Goal: Task Accomplishment & Management: Use online tool/utility

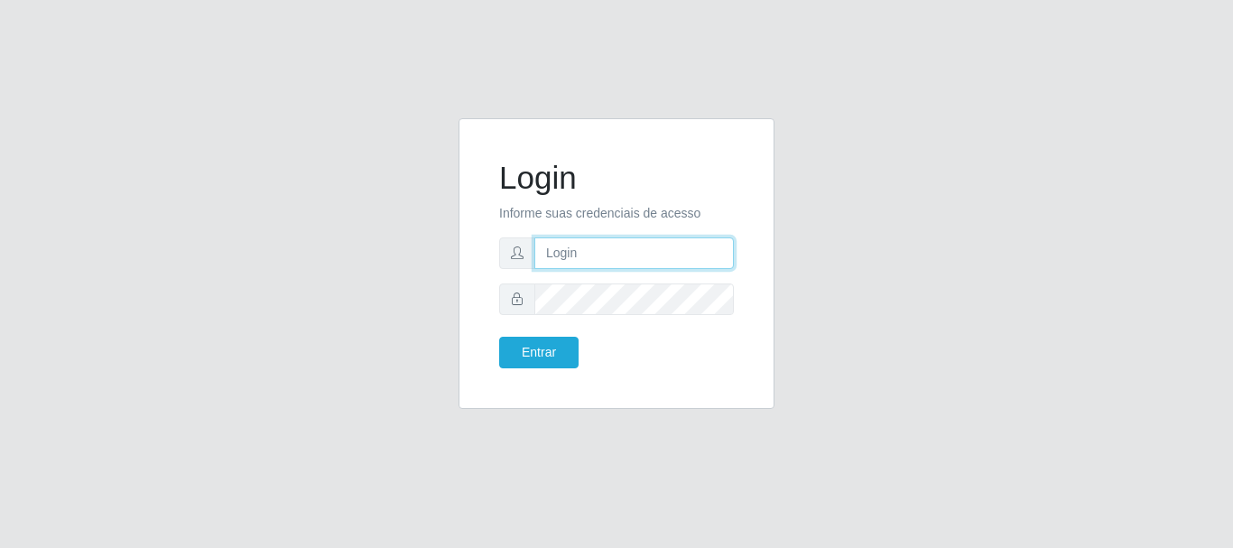
click at [580, 259] on input "text" at bounding box center [633, 253] width 199 height 32
type input "Ubiratan@confglacer"
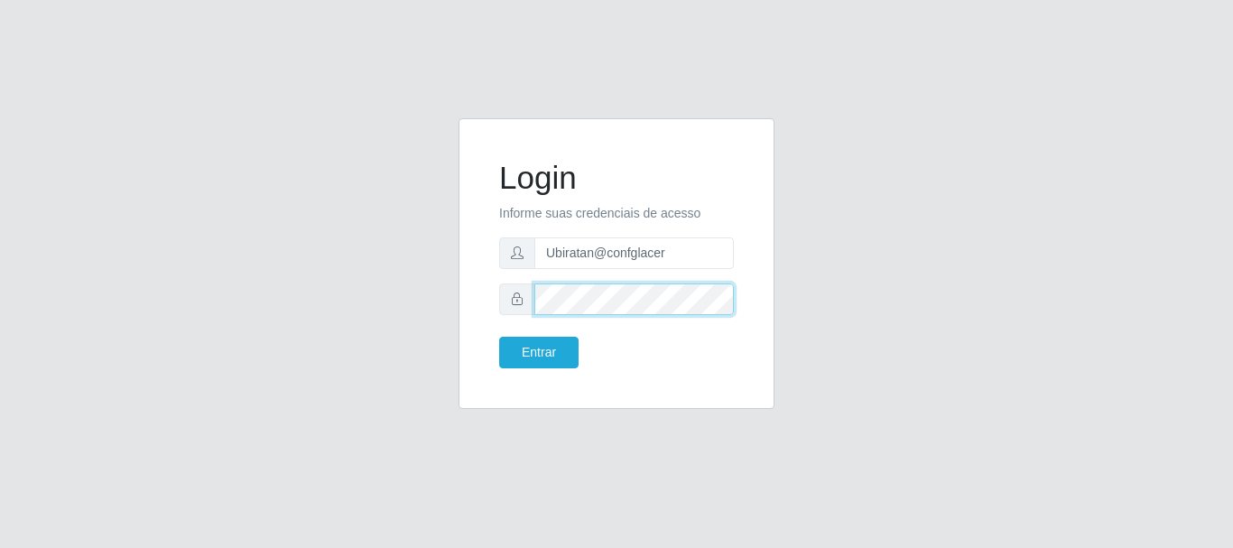
click at [499, 337] on button "Entrar" at bounding box center [538, 353] width 79 height 32
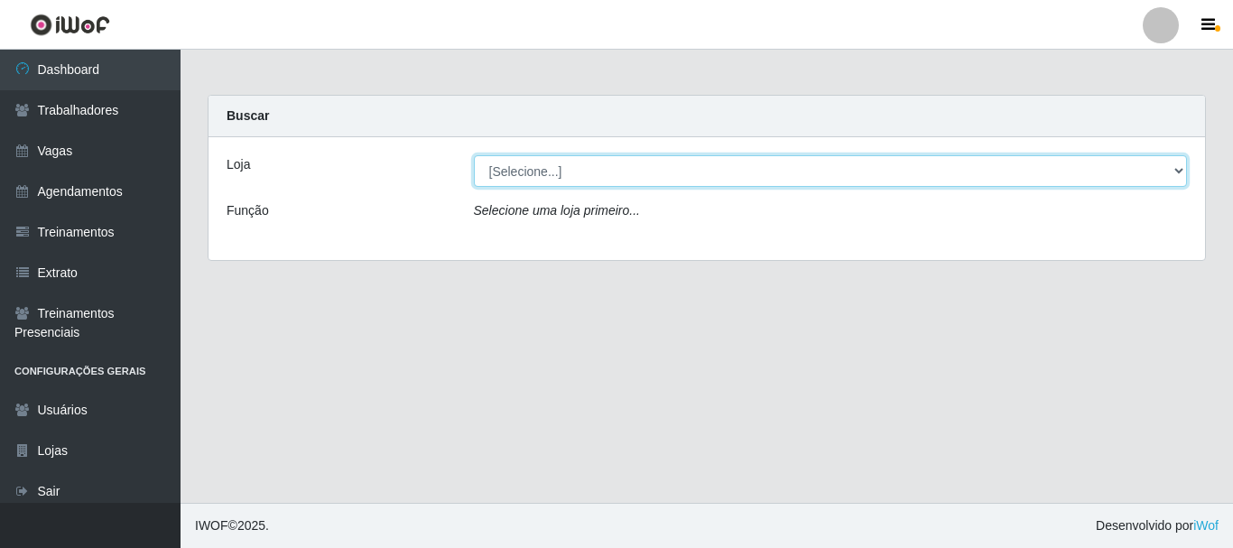
click at [1176, 172] on select "[Selecione...] Glace Real Confeitaria" at bounding box center [831, 171] width 714 height 32
select select "445"
click at [474, 155] on select "[Selecione...] Glace Real Confeitaria" at bounding box center [831, 171] width 714 height 32
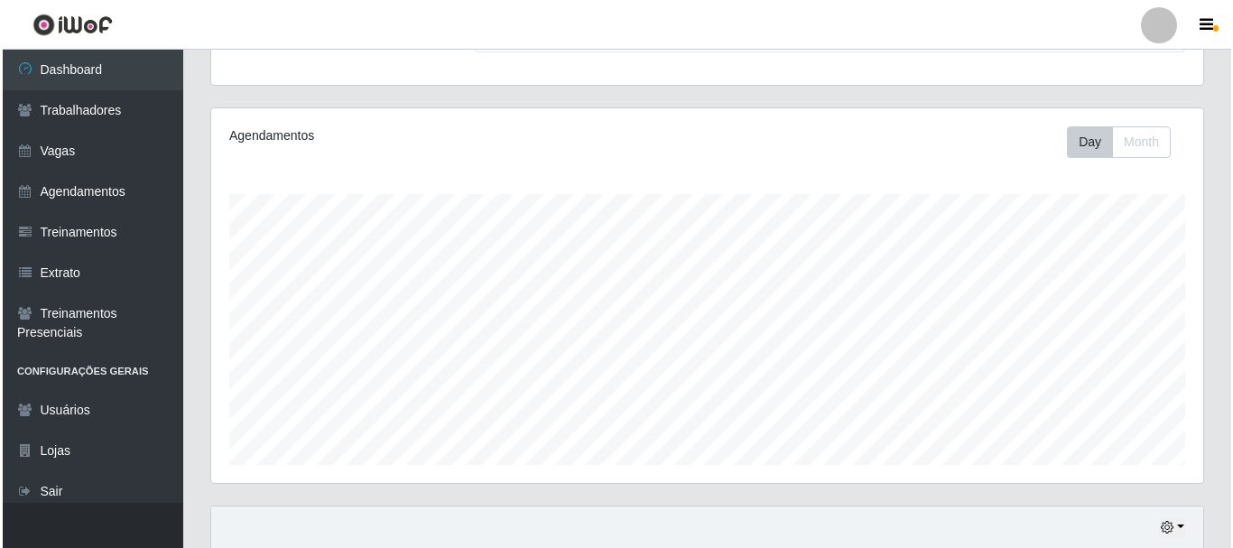
scroll to position [451, 0]
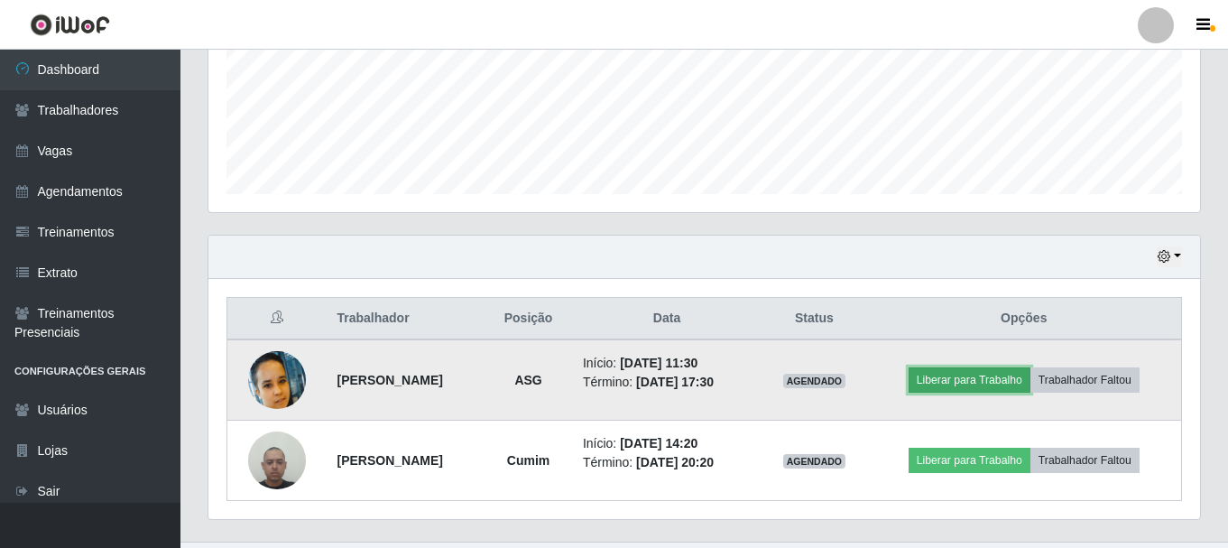
click at [1031, 376] on button "Liberar para Trabalho" at bounding box center [970, 379] width 122 height 25
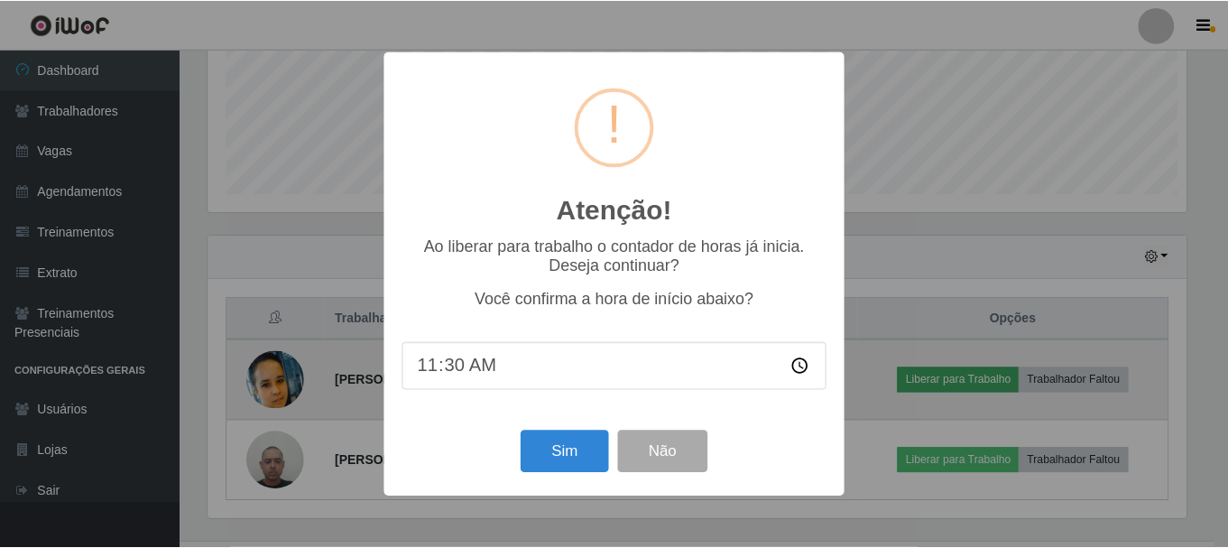
scroll to position [375, 983]
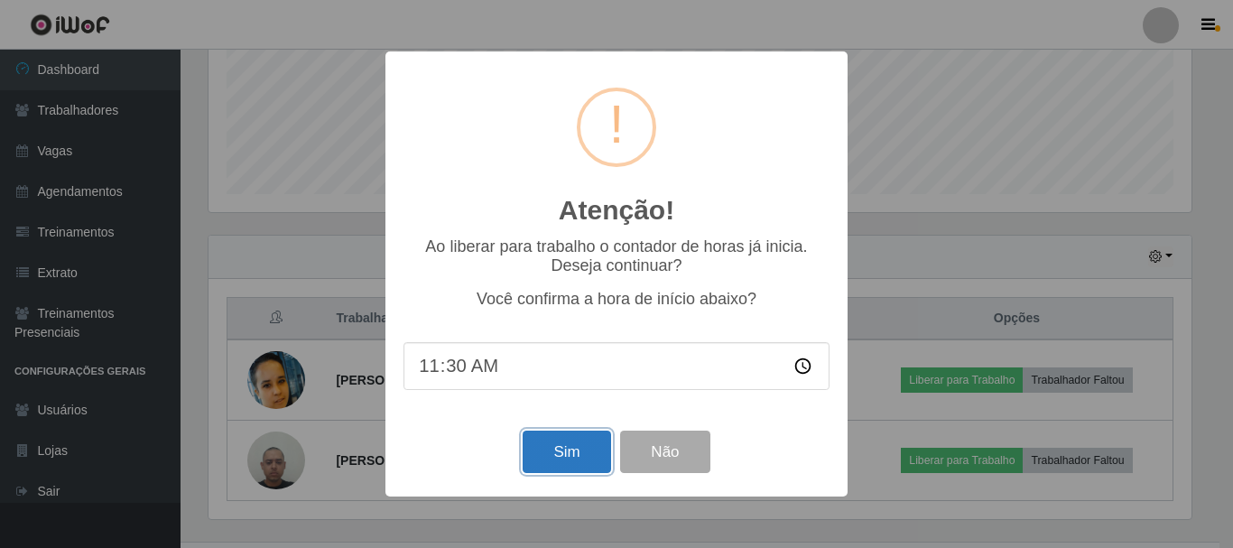
click at [547, 465] on button "Sim" at bounding box center [567, 452] width 88 height 42
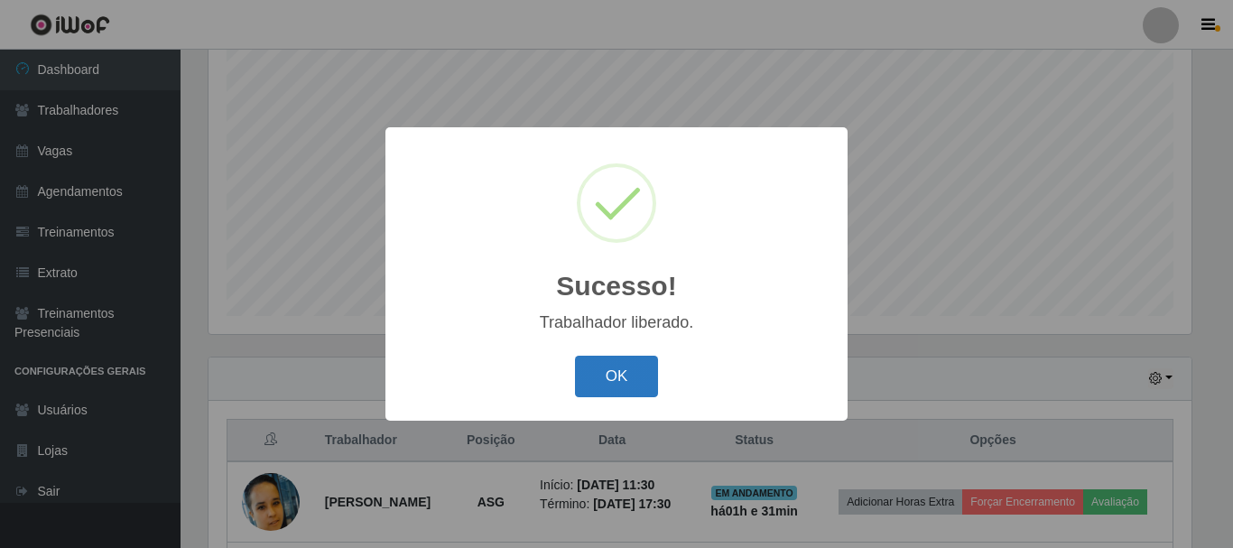
click at [636, 372] on button "OK" at bounding box center [617, 377] width 84 height 42
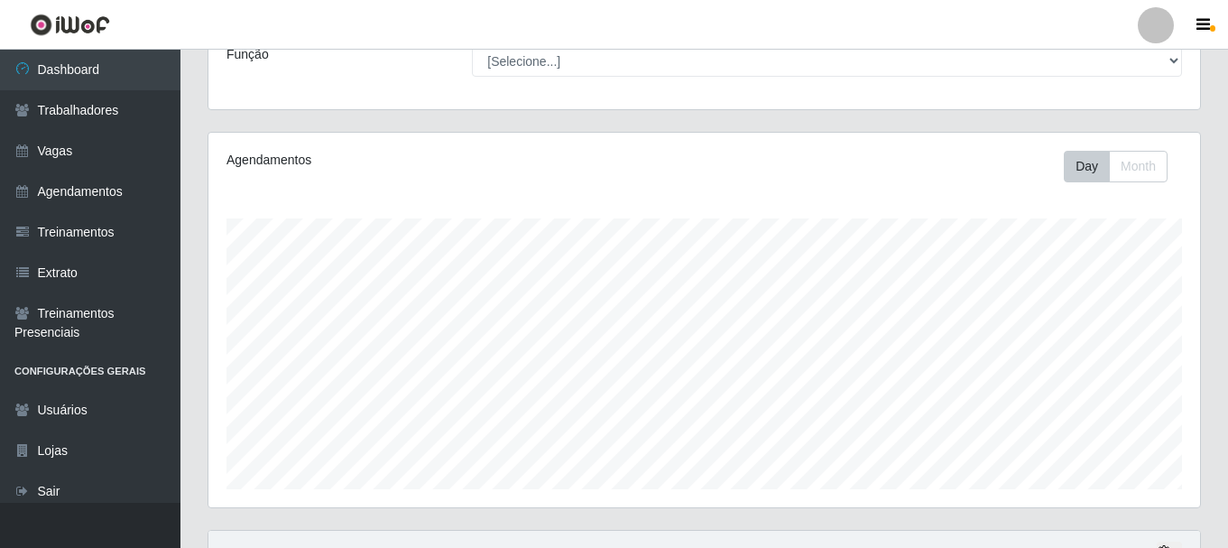
scroll to position [517, 0]
